Goal: Task Accomplishment & Management: Use online tool/utility

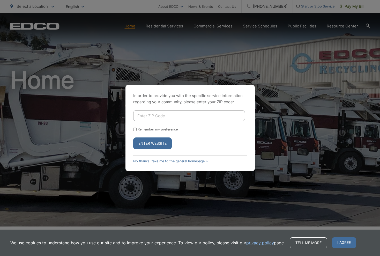
click at [171, 115] on input "Enter ZIP Code" at bounding box center [189, 115] width 112 height 11
type input "92084"
drag, startPoint x: 212, startPoint y: 135, endPoint x: 186, endPoint y: 135, distance: 25.9
click at [212, 135] on form "92084 Remember my preference Enter Website" at bounding box center [190, 129] width 114 height 39
click at [134, 129] on input "Remember my preference" at bounding box center [134, 129] width 3 height 3
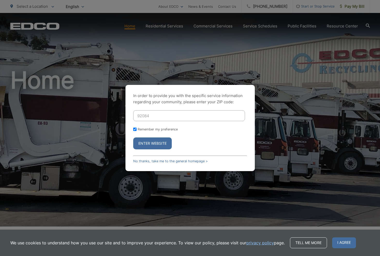
checkbox input "true"
click at [148, 141] on button "Enter Website" at bounding box center [152, 143] width 39 height 12
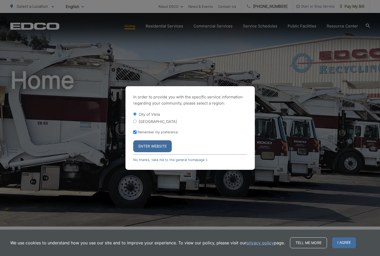
click at [156, 147] on button "Enter Website" at bounding box center [152, 146] width 39 height 12
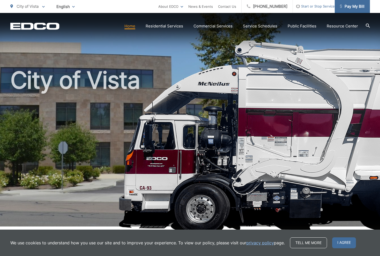
click at [360, 8] on span "Pay My Bill" at bounding box center [352, 6] width 25 height 6
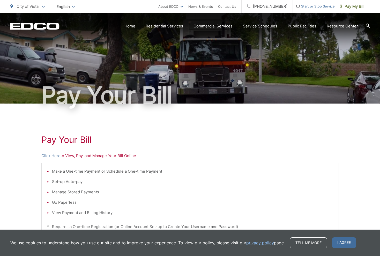
drag, startPoint x: 337, startPoint y: 243, endPoint x: 330, endPoint y: 240, distance: 7.9
click at [337, 243] on span "I agree" at bounding box center [344, 242] width 24 height 11
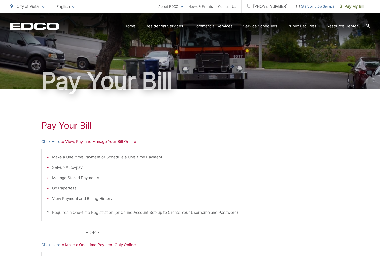
scroll to position [15, 0]
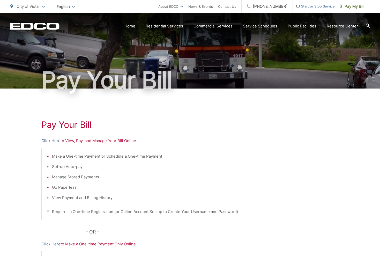
click at [54, 140] on link "Click Here" at bounding box center [50, 141] width 19 height 6
